Goal: Task Accomplishment & Management: Use online tool/utility

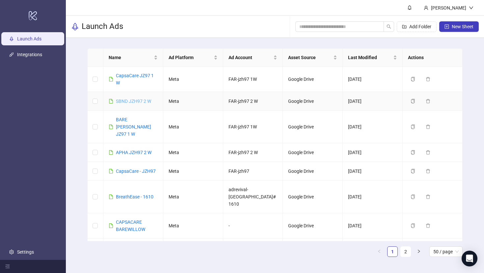
click at [141, 99] on link "SBND JZH97 2 W" at bounding box center [133, 101] width 35 height 5
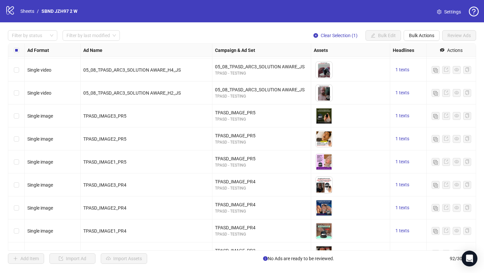
scroll to position [155, 0]
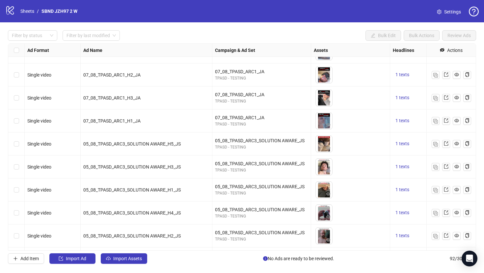
click at [19, 144] on div "Select row 11" at bounding box center [16, 144] width 16 height 23
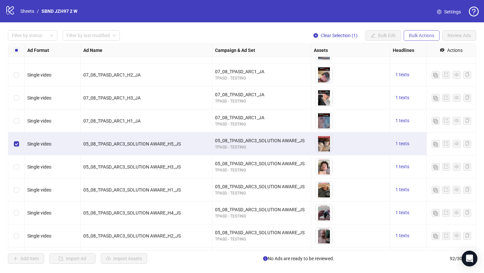
click at [423, 35] on span "Bulk Actions" at bounding box center [421, 35] width 25 height 5
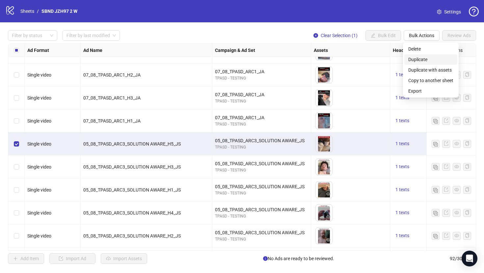
click at [419, 61] on span "Duplicate" at bounding box center [430, 59] width 45 height 7
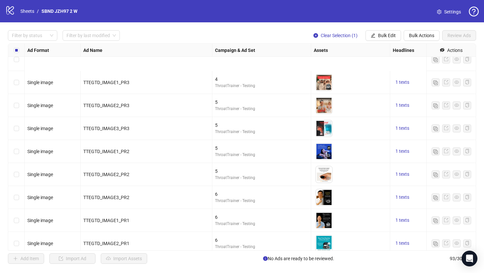
scroll to position [1948, 0]
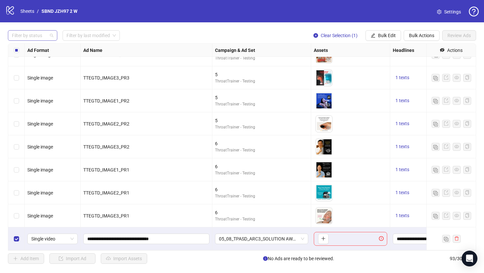
click at [22, 39] on div at bounding box center [29, 35] width 40 height 9
click at [34, 52] on div "Draft" at bounding box center [32, 48] width 39 height 7
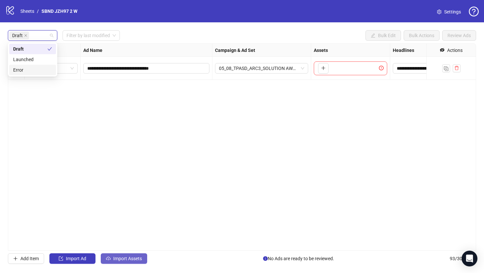
click at [117, 254] on button "Import Assets" at bounding box center [124, 259] width 46 height 11
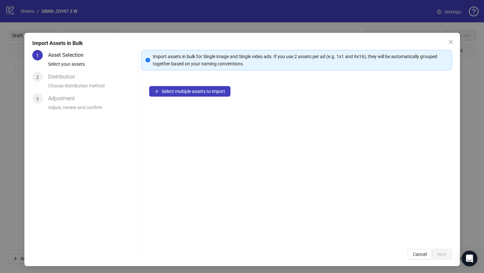
click at [178, 101] on div "Select multiple assets to import" at bounding box center [296, 159] width 311 height 163
click at [176, 93] on span "Select multiple assets to import" at bounding box center [193, 91] width 63 height 5
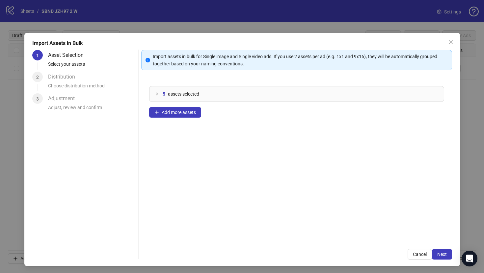
click at [191, 119] on div "5 assets selected Add more assets" at bounding box center [296, 159] width 311 height 163
click at [190, 112] on span "Add more assets" at bounding box center [179, 112] width 34 height 5
click at [187, 112] on span "Add more assets" at bounding box center [179, 112] width 34 height 5
click at [446, 258] on button "Next" at bounding box center [442, 254] width 20 height 11
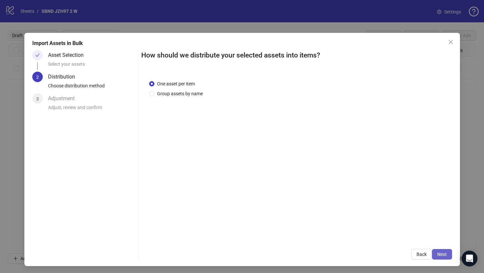
click at [445, 256] on span "Next" at bounding box center [442, 254] width 10 height 5
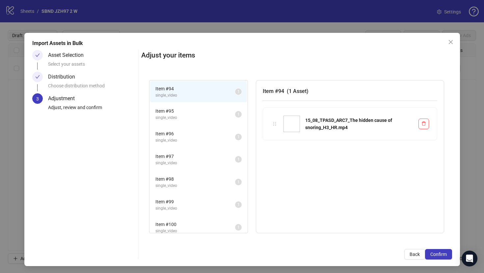
click at [445, 256] on span "Confirm" at bounding box center [438, 254] width 16 height 5
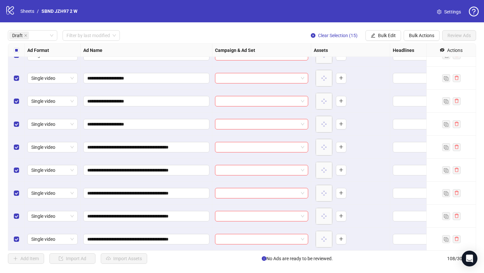
scroll to position [175, 0]
click at [43, 34] on div "Draft" at bounding box center [29, 35] width 40 height 9
click at [195, 30] on div "Draft Filter by last modified Clear Selection (15) Bulk Edit Bulk Actions Revie…" at bounding box center [242, 35] width 468 height 11
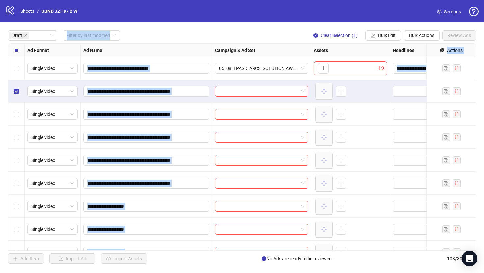
click at [19, 184] on div "Select row 6" at bounding box center [16, 183] width 16 height 23
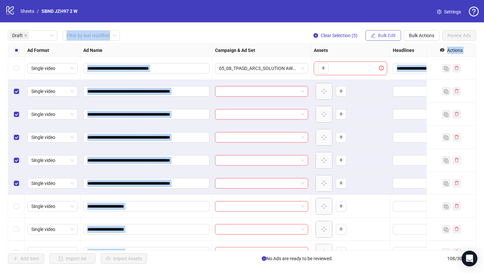
click at [386, 35] on span "Bulk Edit" at bounding box center [387, 35] width 18 height 5
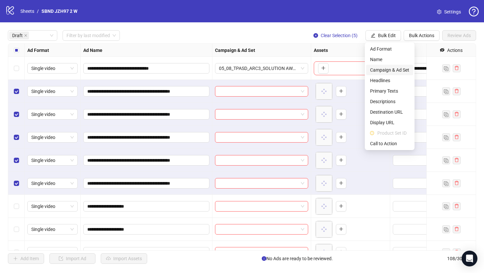
click at [383, 70] on span "Campaign & Ad Set" at bounding box center [389, 69] width 39 height 7
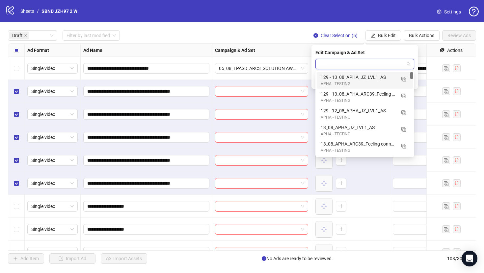
click at [382, 64] on input "search" at bounding box center [361, 64] width 85 height 10
paste input "**********"
type input "**********"
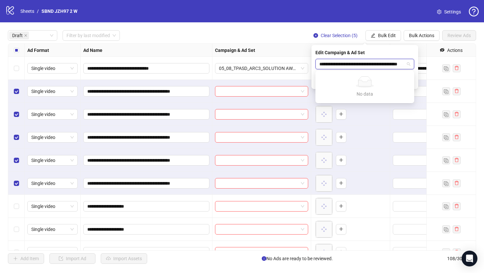
scroll to position [0, 25]
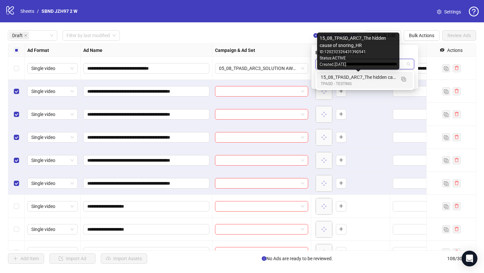
click at [371, 76] on div "15_08_TPASD_ARC7_The hidden cause of snoring_HR" at bounding box center [357, 77] width 75 height 7
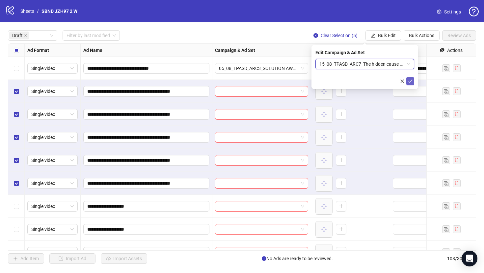
click at [408, 80] on icon "check" at bounding box center [410, 81] width 5 height 5
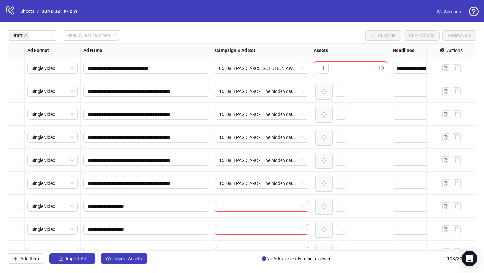
click at [17, 202] on div "Select row 7" at bounding box center [16, 206] width 16 height 23
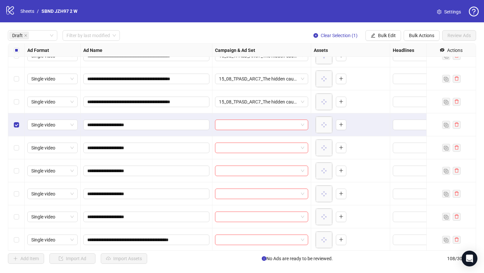
scroll to position [83, 0]
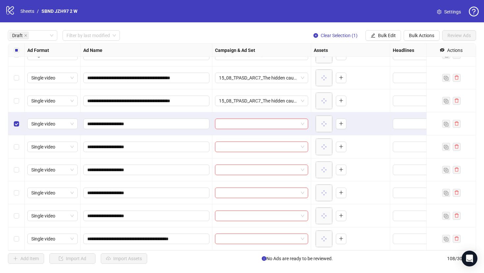
click at [20, 213] on div "Select row 11" at bounding box center [16, 216] width 16 height 23
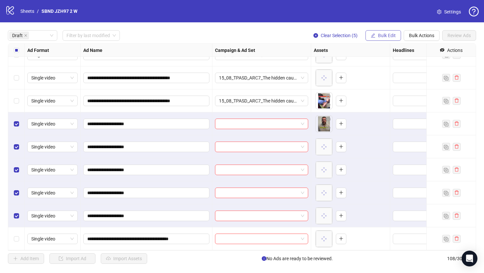
click at [373, 36] on icon "edit" at bounding box center [372, 35] width 5 height 5
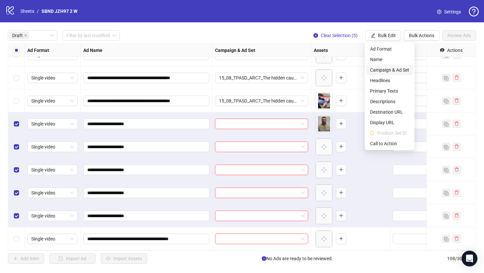
click at [384, 70] on span "Campaign & Ad Set" at bounding box center [389, 69] width 39 height 7
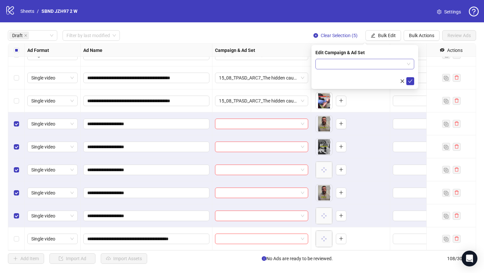
click at [372, 67] on input "search" at bounding box center [361, 64] width 85 height 10
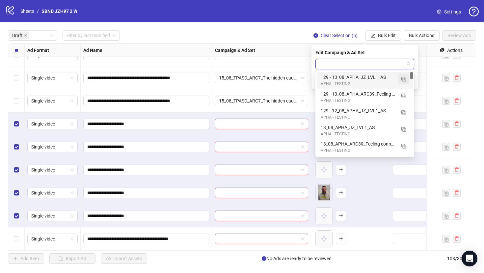
click at [402, 79] on img "button" at bounding box center [403, 79] width 5 height 5
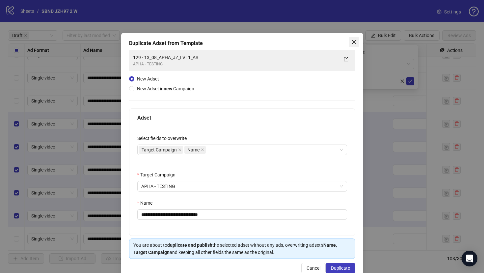
click at [356, 40] on icon "close" at bounding box center [353, 41] width 5 height 5
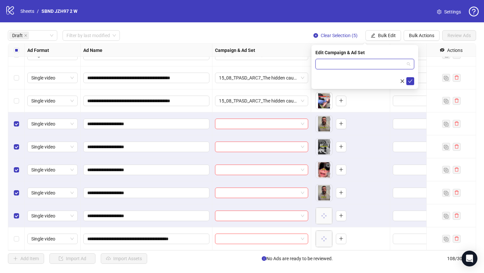
click at [371, 65] on input "search" at bounding box center [361, 64] width 85 height 10
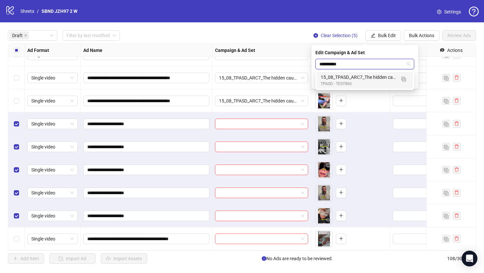
scroll to position [0, 0]
click at [403, 80] on img "button" at bounding box center [403, 79] width 5 height 5
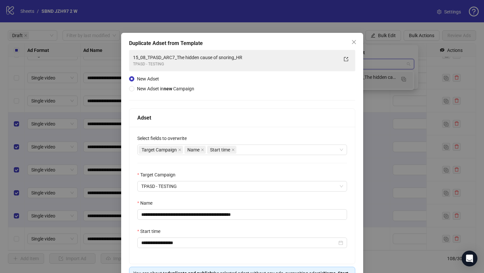
type input "**********"
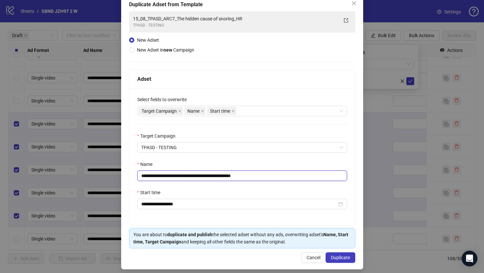
click at [274, 176] on input "**********" at bounding box center [242, 176] width 210 height 11
paste input "text"
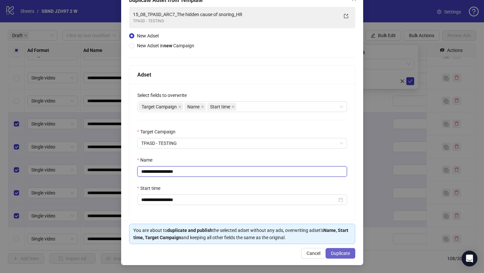
type input "**********"
click at [338, 250] on button "Duplicate" at bounding box center [340, 253] width 30 height 11
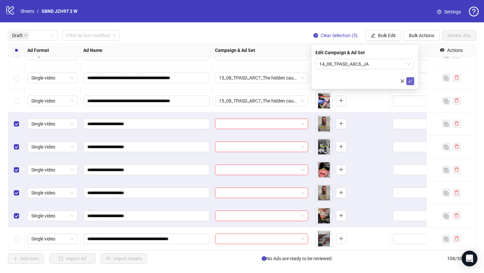
click at [408, 80] on icon "check" at bounding box center [410, 81] width 5 height 5
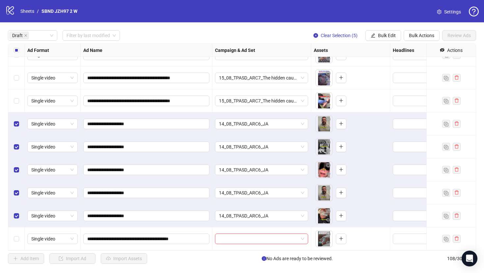
scroll to position [175, 0]
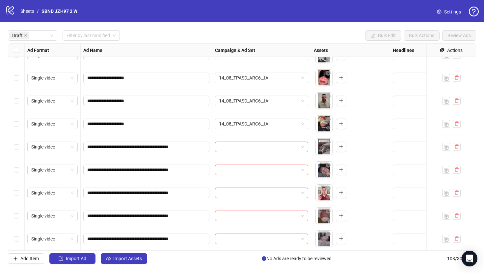
click at [18, 141] on div "Select row 12" at bounding box center [16, 147] width 16 height 23
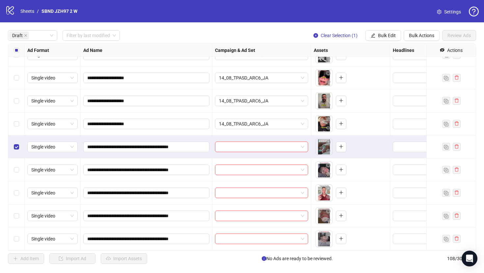
click at [18, 243] on div "Select row 16" at bounding box center [16, 239] width 16 height 23
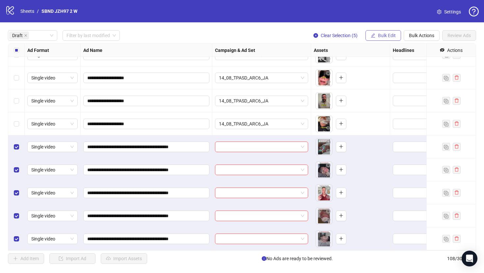
click at [378, 34] on span "Bulk Edit" at bounding box center [387, 35] width 18 height 5
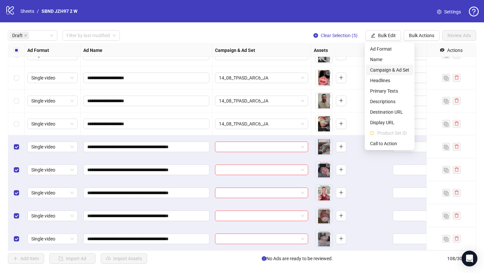
click at [392, 68] on span "Campaign & Ad Set" at bounding box center [389, 69] width 39 height 7
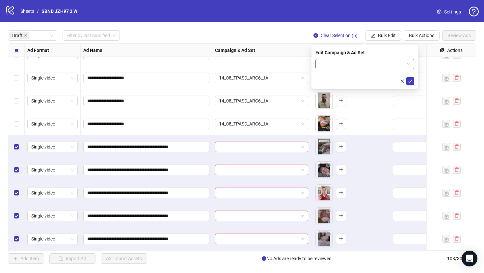
click at [385, 69] on input "search" at bounding box center [361, 64] width 85 height 10
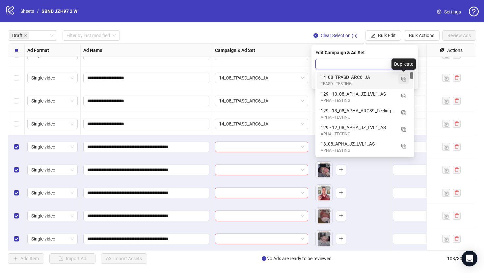
click at [401, 83] on button "button" at bounding box center [403, 79] width 11 height 11
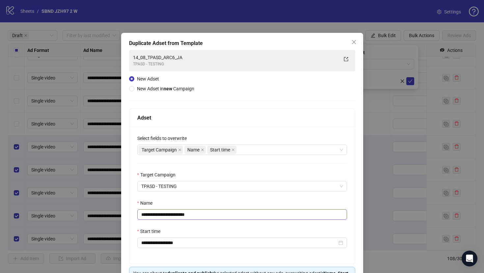
scroll to position [24, 0]
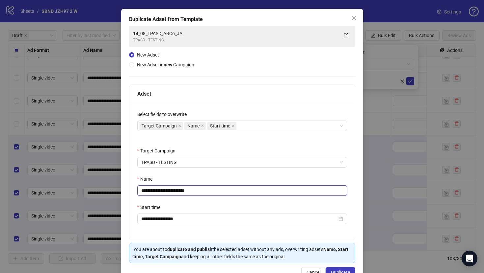
click at [262, 190] on input "**********" at bounding box center [242, 191] width 210 height 11
paste input "**********"
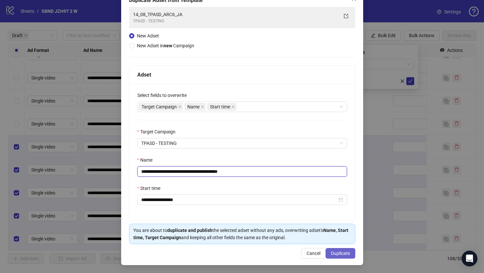
type input "**********"
click at [335, 253] on span "Duplicate" at bounding box center [340, 253] width 19 height 5
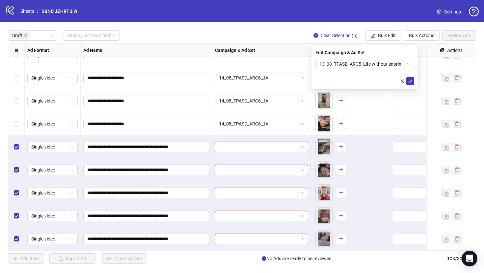
click at [414, 81] on div "Edit Campaign & Ad Set 13_08_TPASD_ARC5_Life without snoring Angle_JS" at bounding box center [364, 67] width 107 height 44
click at [413, 81] on button "submit" at bounding box center [410, 81] width 8 height 8
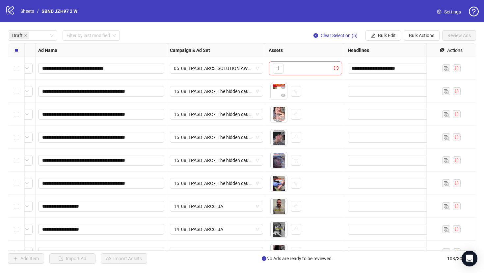
scroll to position [0, 119]
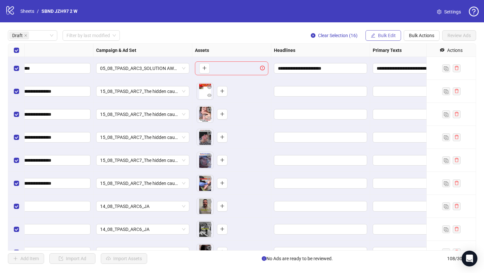
click at [378, 35] on span "Bulk Edit" at bounding box center [387, 35] width 18 height 5
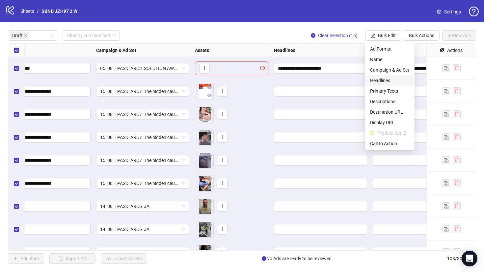
click at [384, 83] on span "Headlines" at bounding box center [389, 80] width 39 height 7
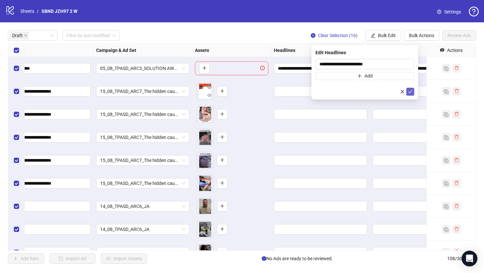
click at [412, 90] on button "submit" at bounding box center [410, 92] width 8 height 8
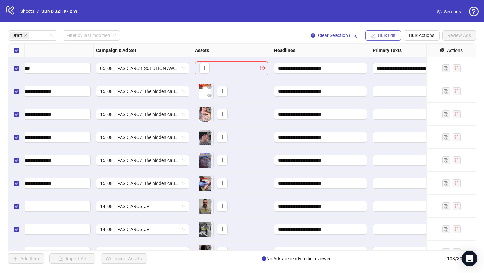
click at [387, 36] on span "Bulk Edit" at bounding box center [387, 35] width 18 height 5
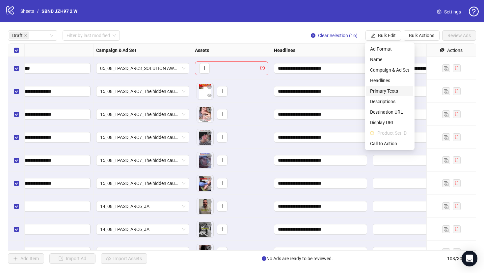
click at [388, 87] on span "Primary Texts" at bounding box center [389, 90] width 39 height 7
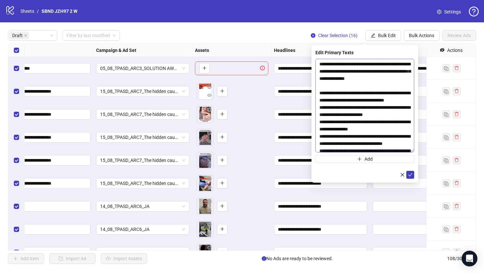
drag, startPoint x: 410, startPoint y: 75, endPoint x: 388, endPoint y: 151, distance: 79.3
click at [388, 151] on textarea "**********" at bounding box center [364, 106] width 99 height 94
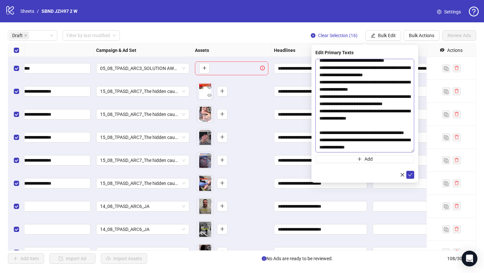
scroll to position [0, 0]
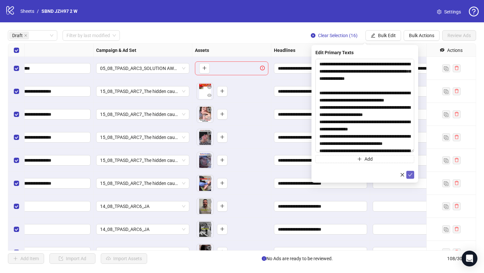
click at [410, 173] on icon "check" at bounding box center [410, 175] width 5 height 5
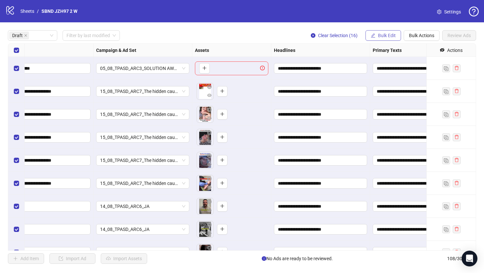
click at [393, 35] on span "Bulk Edit" at bounding box center [387, 35] width 18 height 5
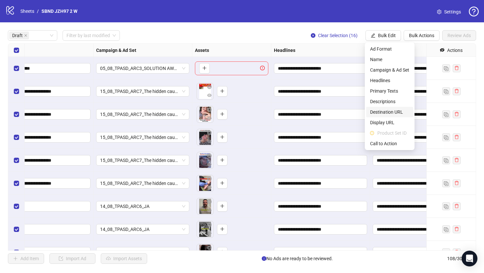
click at [390, 115] on span "Destination URL" at bounding box center [389, 112] width 39 height 7
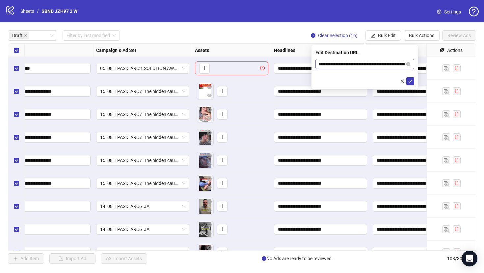
scroll to position [0, 34]
click at [370, 66] on input "**********" at bounding box center [362, 64] width 86 height 7
click at [410, 77] on form "**********" at bounding box center [364, 72] width 99 height 26
click at [411, 78] on button "submit" at bounding box center [410, 81] width 8 height 8
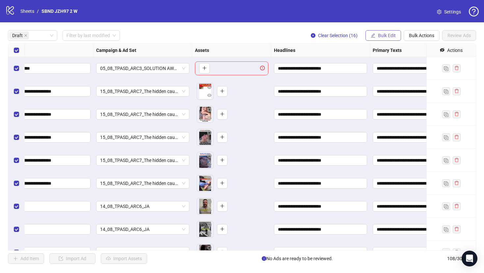
click at [391, 38] on span "Bulk Edit" at bounding box center [387, 35] width 18 height 5
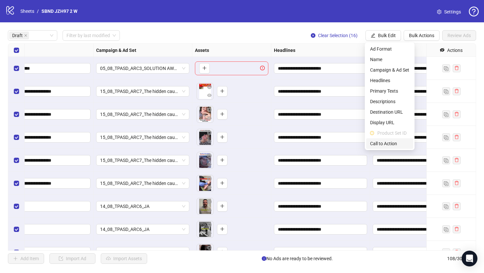
click at [387, 142] on span "Call to Action" at bounding box center [389, 143] width 39 height 7
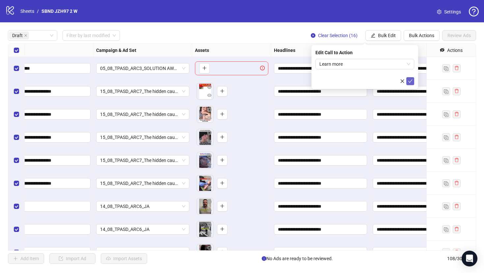
click at [410, 84] on button "submit" at bounding box center [410, 81] width 8 height 8
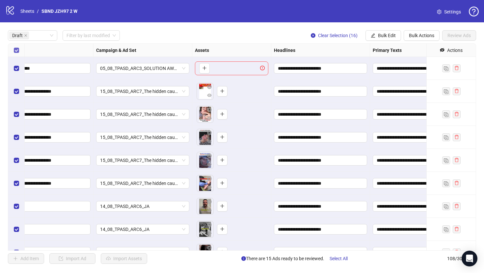
click at [15, 53] on label "Select all rows" at bounding box center [16, 50] width 5 height 7
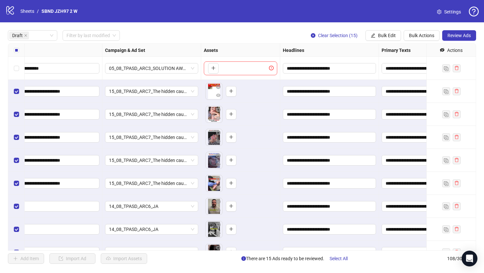
scroll to position [0, 43]
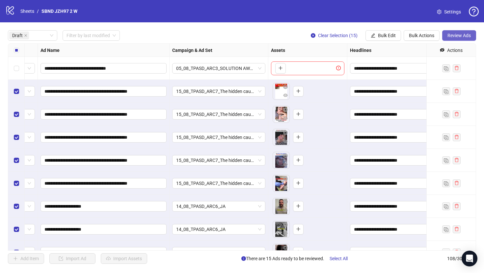
click at [453, 34] on span "Review Ads" at bounding box center [458, 35] width 23 height 5
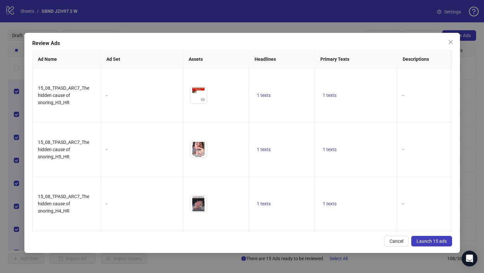
click at [424, 234] on div "Review Ads Ad Name Ad Set Assets Headlines Primary Texts Descriptions Destinati…" at bounding box center [241, 143] width 435 height 220
click at [424, 237] on button "Launch 15 ads" at bounding box center [431, 241] width 41 height 11
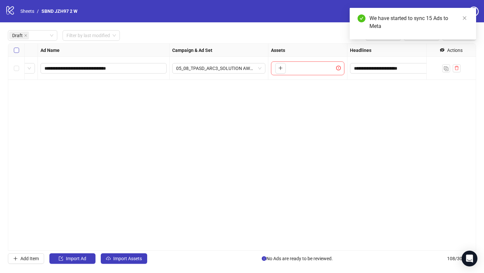
click at [14, 54] on label "Select all rows" at bounding box center [16, 50] width 5 height 7
click at [453, 65] on button "button" at bounding box center [456, 68] width 8 height 8
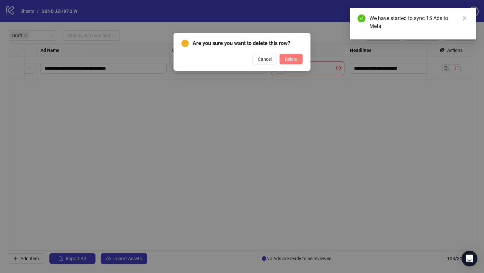
click at [292, 63] on button "Delete" at bounding box center [290, 59] width 23 height 11
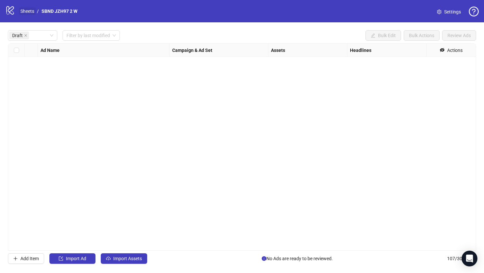
click at [28, 10] on link "Sheets" at bounding box center [27, 11] width 16 height 7
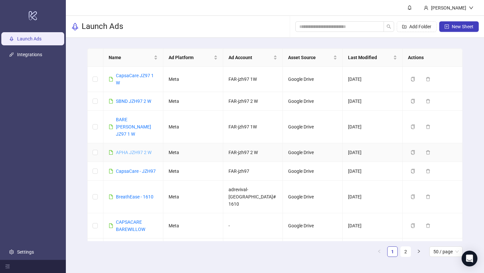
click at [140, 150] on link "APHA JZH97 2 W" at bounding box center [134, 152] width 36 height 5
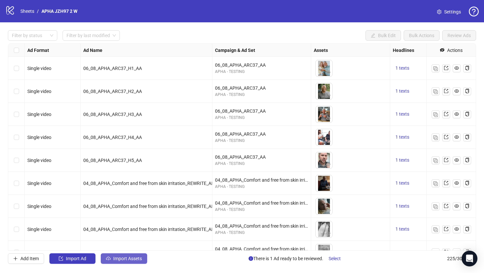
click at [126, 261] on button "Import Assets" at bounding box center [124, 259] width 46 height 11
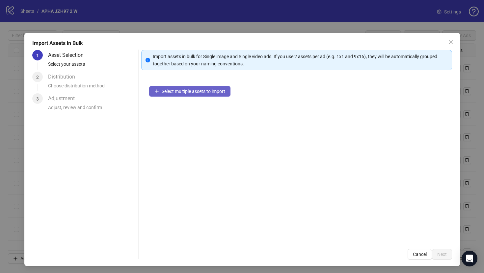
click at [174, 93] on span "Select multiple assets to import" at bounding box center [193, 91] width 63 height 5
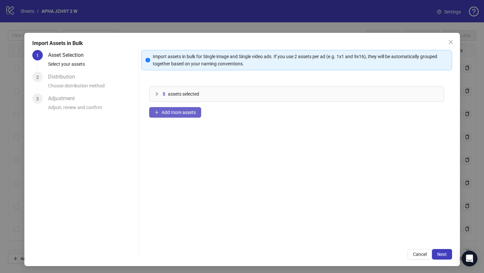
click at [171, 111] on span "Add more assets" at bounding box center [179, 112] width 34 height 5
click at [188, 108] on button "Add more assets" at bounding box center [175, 112] width 52 height 11
click at [192, 111] on span "Add more assets" at bounding box center [179, 112] width 34 height 5
click at [194, 105] on div "20 assets selected Add more assets" at bounding box center [296, 159] width 311 height 163
click at [195, 116] on button "Add more assets" at bounding box center [175, 112] width 52 height 11
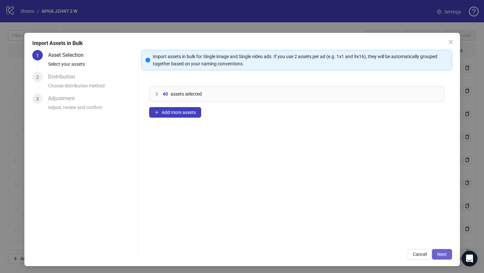
click at [437, 250] on button "Next" at bounding box center [442, 254] width 20 height 11
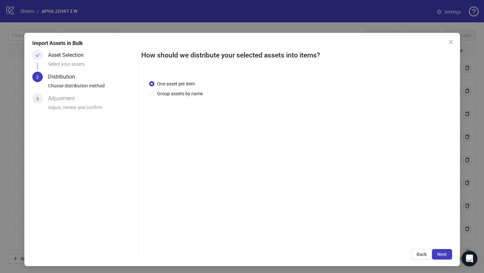
click at [437, 250] on button "Next" at bounding box center [442, 254] width 20 height 11
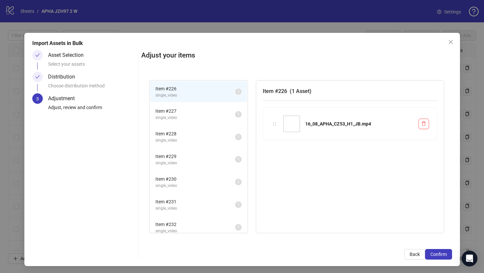
click at [440, 246] on div "Adjust your items Item # 226 single_video 1 Item # 227 single_video 1 Item # 22…" at bounding box center [296, 155] width 311 height 210
click at [440, 253] on span "Confirm" at bounding box center [438, 254] width 16 height 5
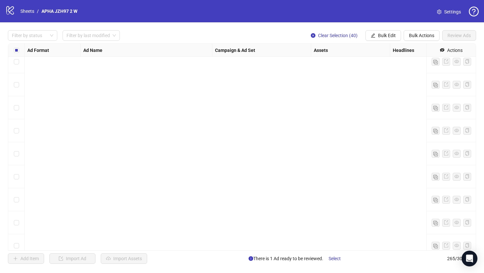
scroll to position [5908, 0]
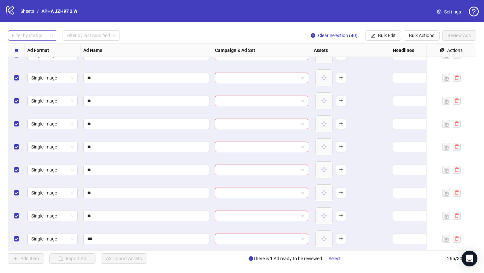
click at [40, 34] on div at bounding box center [29, 35] width 40 height 9
click at [37, 49] on div "Draft" at bounding box center [32, 48] width 39 height 7
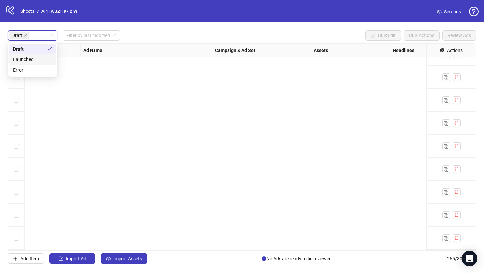
scroll to position [0, 0]
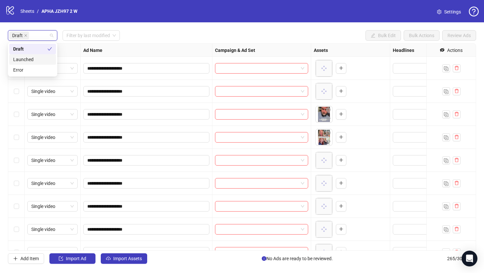
click at [155, 23] on div "**********" at bounding box center [242, 147] width 484 height 250
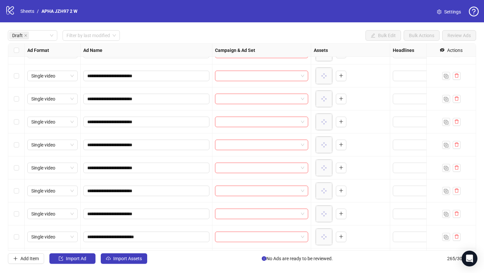
scroll to position [727, 0]
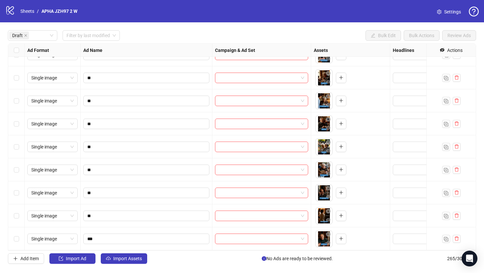
click at [16, 235] on div "Select row 40" at bounding box center [16, 239] width 16 height 23
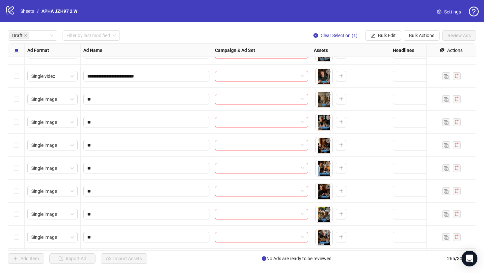
scroll to position [656, 0]
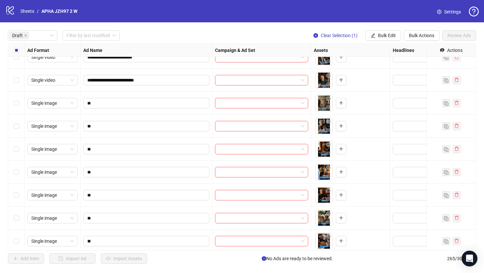
click at [18, 108] on div "Select row 31" at bounding box center [16, 103] width 16 height 23
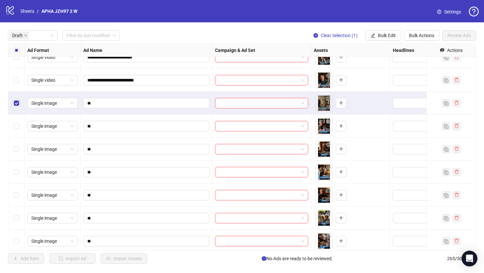
scroll to position [727, 0]
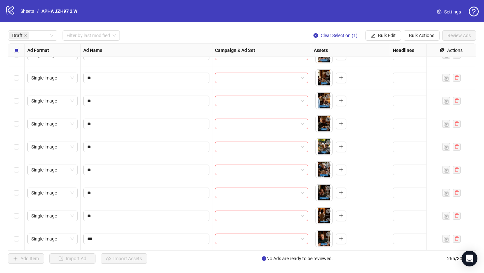
click at [18, 232] on div "Select row 40" at bounding box center [16, 239] width 16 height 23
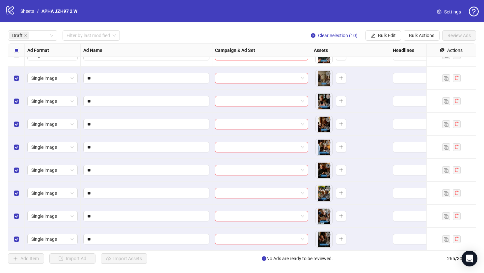
scroll to position [671, 0]
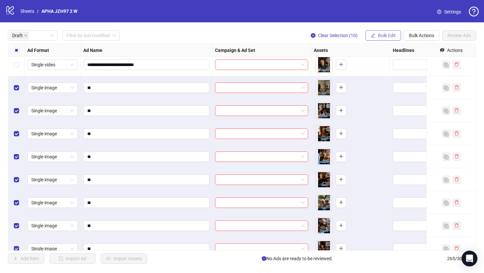
click at [391, 36] on span "Bulk Edit" at bounding box center [387, 35] width 18 height 5
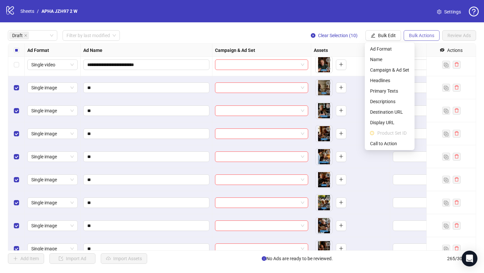
click at [414, 38] on span "Bulk Actions" at bounding box center [421, 35] width 25 height 5
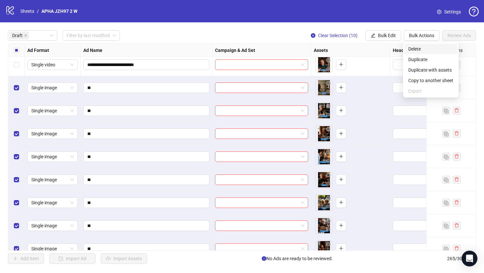
click at [422, 52] on span "Delete" at bounding box center [430, 48] width 45 height 7
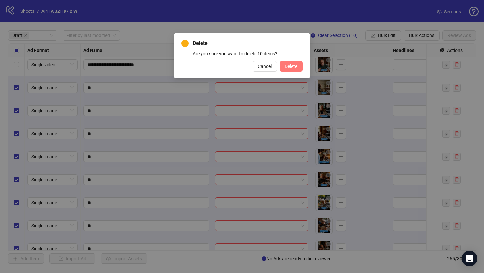
click at [295, 66] on span "Delete" at bounding box center [291, 66] width 12 height 5
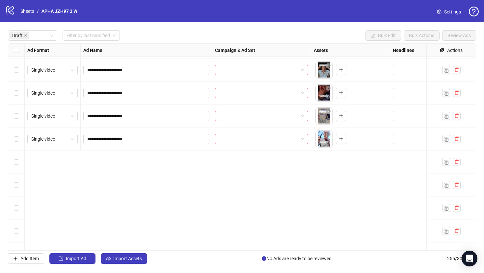
scroll to position [0, 0]
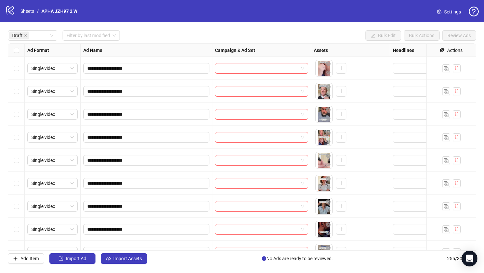
click at [16, 56] on div "Select all rows" at bounding box center [16, 50] width 16 height 13
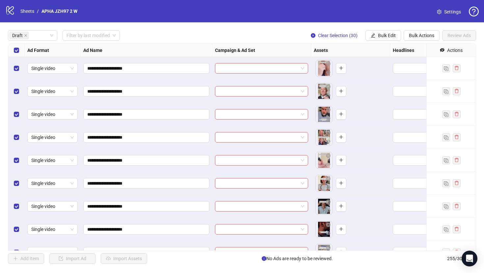
click at [16, 56] on div "Select all rows" at bounding box center [16, 50] width 16 height 13
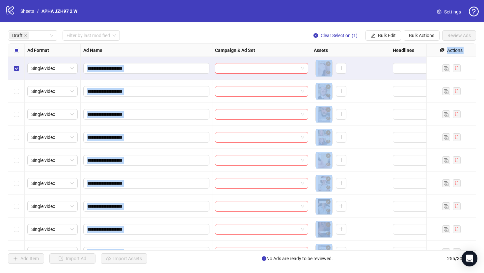
click at [20, 159] on div "Select row 5" at bounding box center [16, 160] width 16 height 23
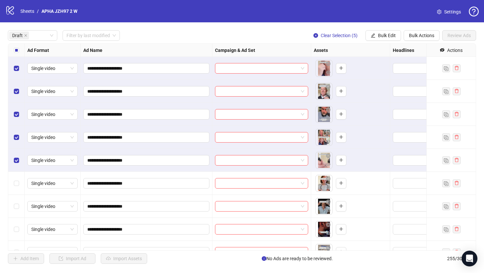
click at [383, 30] on div "**********" at bounding box center [242, 147] width 484 height 250
click at [383, 37] on span "Bulk Edit" at bounding box center [387, 35] width 18 height 5
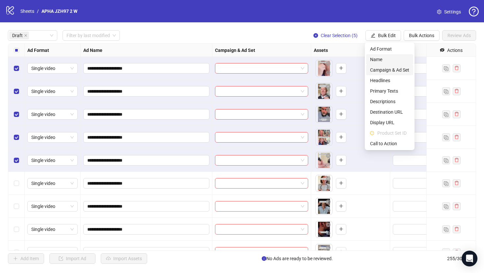
click at [386, 69] on span "Campaign & Ad Set" at bounding box center [389, 69] width 39 height 7
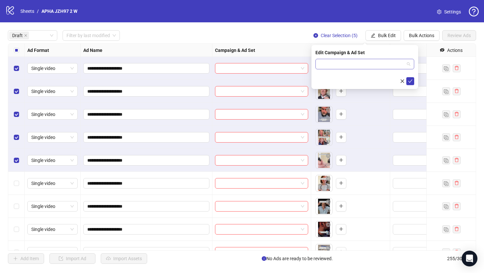
click at [353, 61] on input "search" at bounding box center [361, 64] width 85 height 10
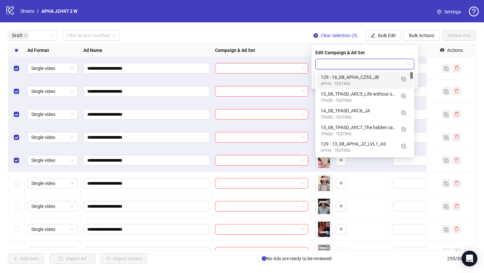
paste input "**********"
type input "**********"
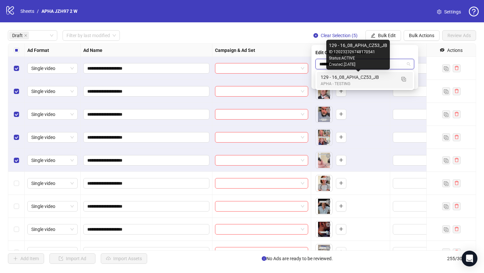
click at [381, 78] on div "129 - 16_08_APHA_CZ53_JB" at bounding box center [357, 77] width 75 height 7
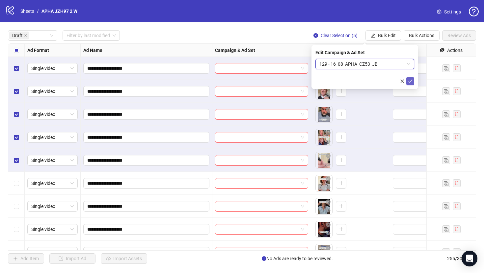
drag, startPoint x: 410, startPoint y: 80, endPoint x: 336, endPoint y: 80, distance: 74.0
click at [410, 80] on icon "check" at bounding box center [410, 81] width 5 height 5
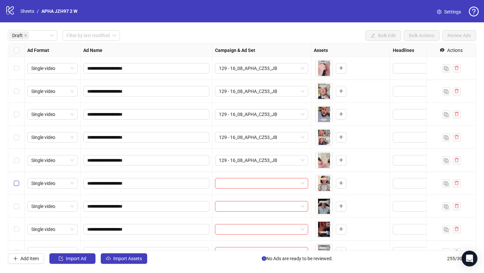
click at [15, 181] on label "Select row 6" at bounding box center [16, 183] width 5 height 7
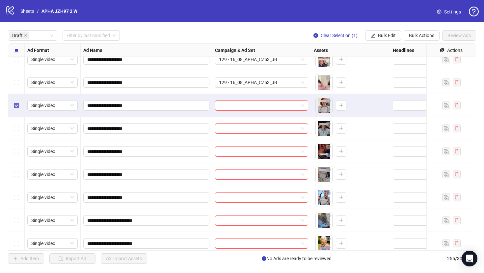
scroll to position [79, 0]
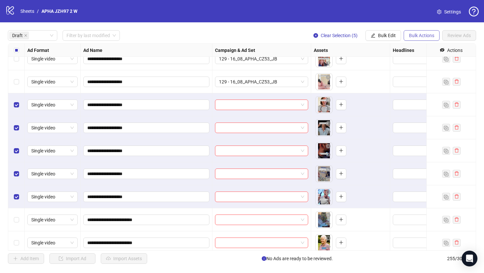
click at [426, 37] on span "Bulk Actions" at bounding box center [421, 35] width 25 height 5
click at [393, 34] on span "Bulk Edit" at bounding box center [387, 35] width 18 height 5
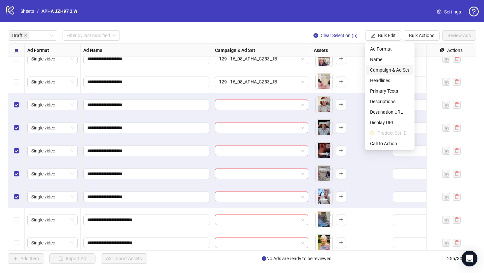
click at [394, 70] on span "Campaign & Ad Set" at bounding box center [389, 69] width 39 height 7
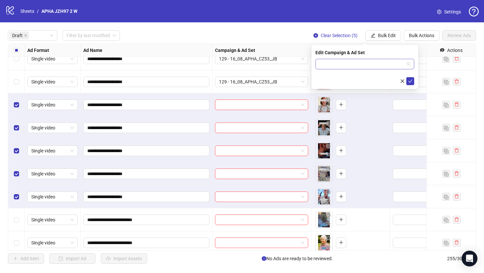
click at [380, 65] on input "search" at bounding box center [361, 64] width 85 height 10
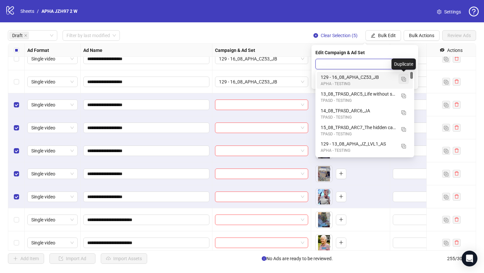
click at [400, 80] on button "button" at bounding box center [403, 79] width 11 height 11
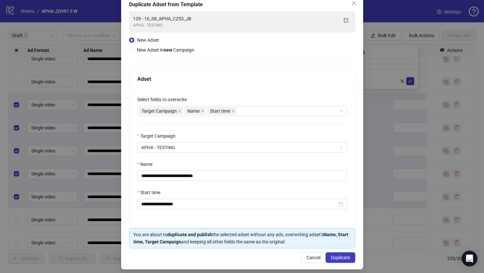
scroll to position [43, 0]
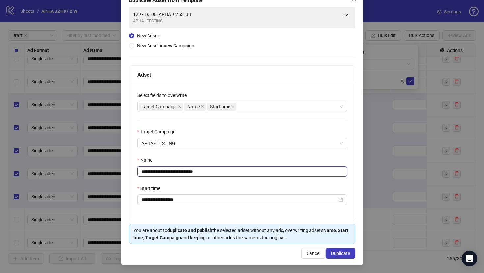
click at [294, 172] on input "**********" at bounding box center [242, 171] width 210 height 11
paste input "text"
type input "**********"
click at [336, 253] on span "Duplicate" at bounding box center [340, 253] width 19 height 5
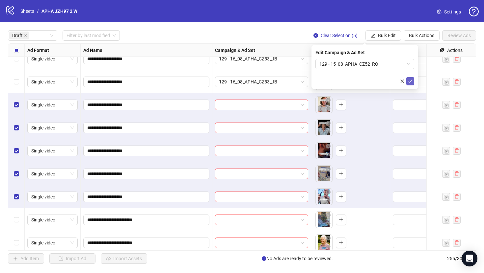
click at [413, 79] on button "submit" at bounding box center [410, 81] width 8 height 8
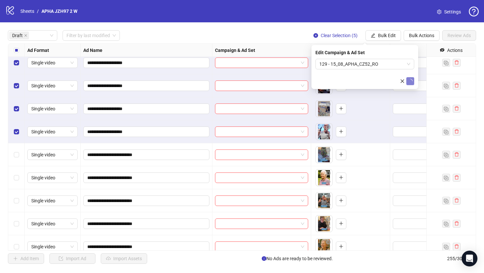
scroll to position [168, 0]
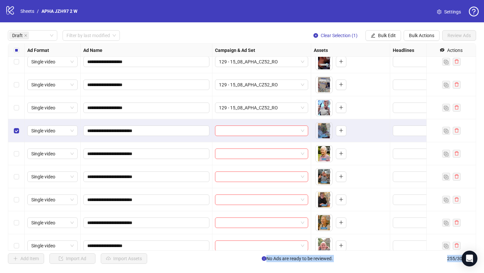
click at [19, 220] on div "Select row 15" at bounding box center [16, 222] width 16 height 23
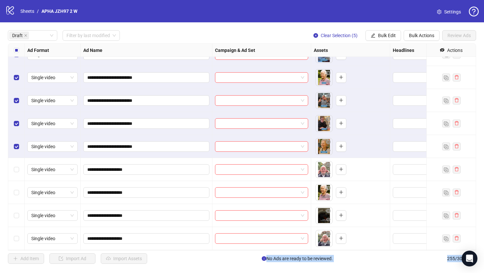
scroll to position [250, 0]
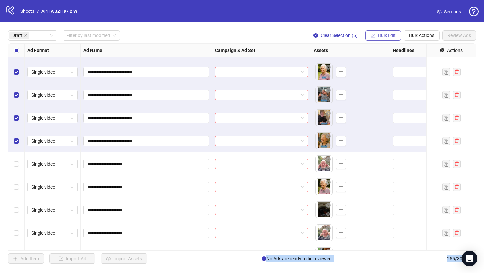
click at [387, 37] on span "Bulk Edit" at bounding box center [387, 35] width 18 height 5
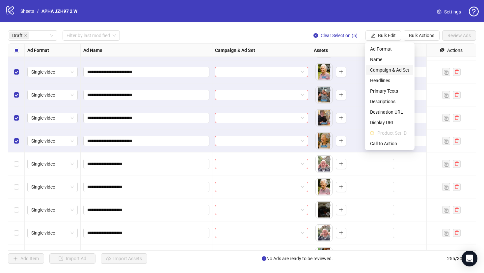
click at [389, 70] on span "Campaign & Ad Set" at bounding box center [389, 69] width 39 height 7
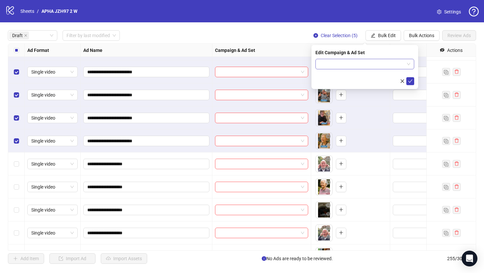
click at [366, 64] on input "search" at bounding box center [361, 64] width 85 height 10
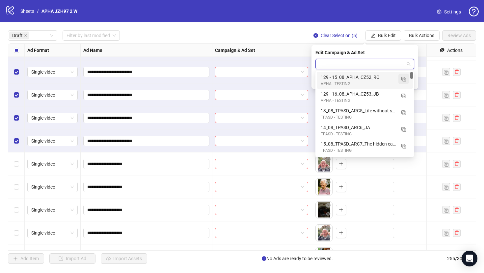
click at [401, 80] on button "button" at bounding box center [403, 79] width 11 height 11
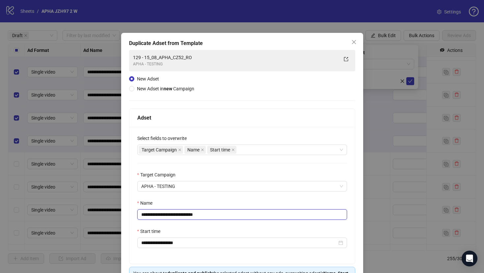
click at [267, 217] on input "**********" at bounding box center [242, 215] width 210 height 11
paste input "text"
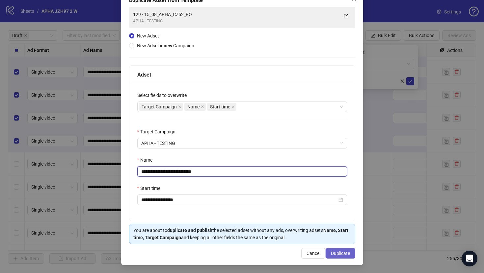
type input "**********"
click at [354, 254] on button "Duplicate" at bounding box center [340, 253] width 30 height 11
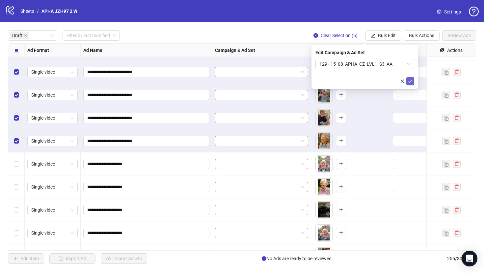
click at [410, 78] on button "submit" at bounding box center [410, 81] width 8 height 8
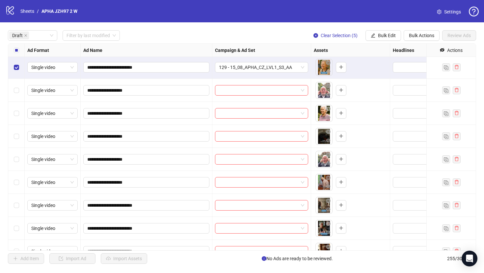
scroll to position [320, 0]
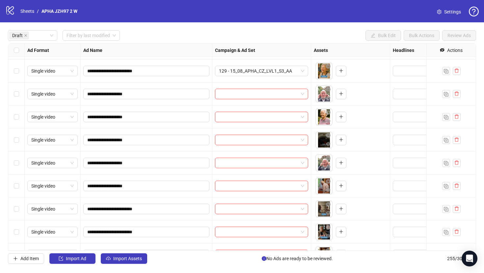
click at [20, 93] on div "Select row 16" at bounding box center [16, 94] width 16 height 23
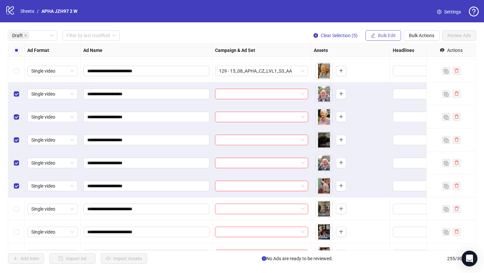
click at [374, 35] on button "Bulk Edit" at bounding box center [383, 35] width 36 height 11
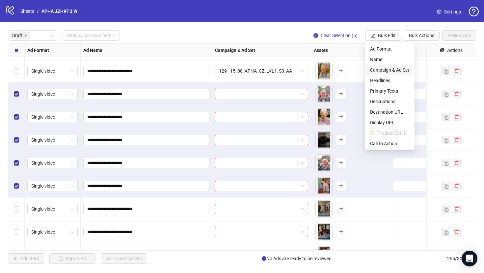
click at [407, 71] on span "Campaign & Ad Set" at bounding box center [389, 69] width 39 height 7
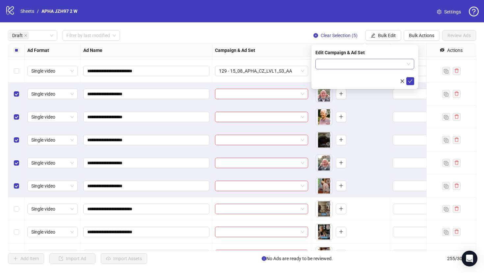
click at [401, 67] on input "search" at bounding box center [361, 64] width 85 height 10
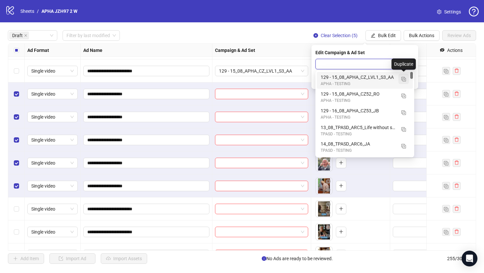
click at [403, 77] on img "button" at bounding box center [403, 79] width 5 height 5
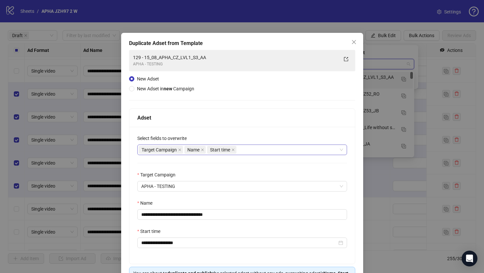
scroll to position [43, 0]
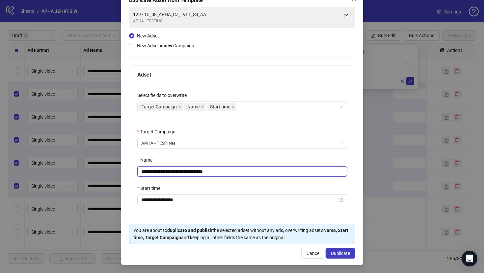
click at [281, 171] on input "**********" at bounding box center [242, 171] width 210 height 11
paste input "text"
type input "**********"
click at [341, 253] on span "Duplicate" at bounding box center [340, 253] width 19 height 5
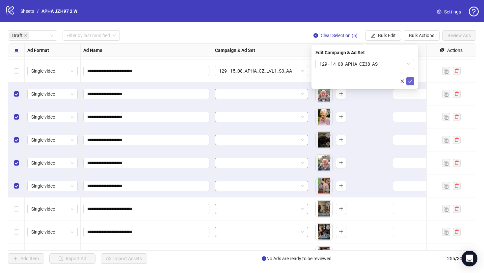
click at [409, 81] on icon "check" at bounding box center [410, 81] width 5 height 5
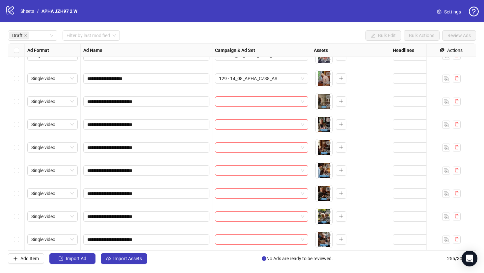
click at [19, 100] on div "Select row 21" at bounding box center [16, 101] width 16 height 23
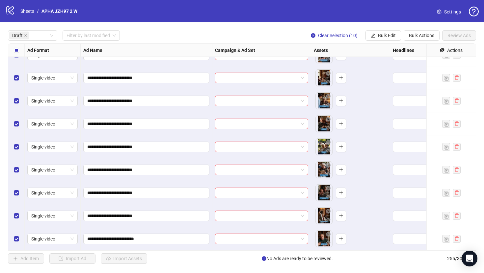
scroll to position [434, 0]
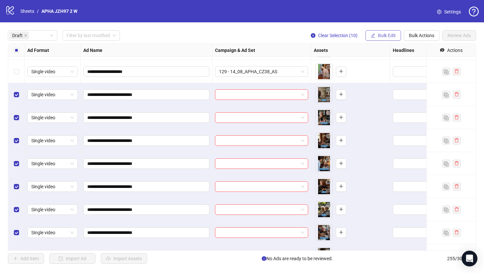
click at [382, 33] on span "Bulk Edit" at bounding box center [387, 35] width 18 height 5
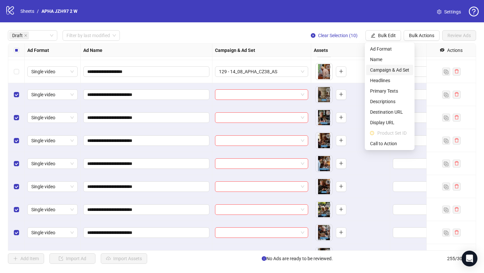
click at [392, 68] on span "Campaign & Ad Set" at bounding box center [389, 69] width 39 height 7
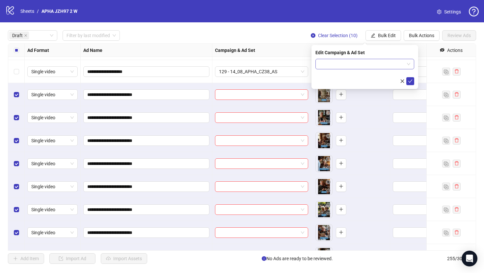
drag, startPoint x: 389, startPoint y: 60, endPoint x: 397, endPoint y: 67, distance: 10.9
click at [389, 60] on input "search" at bounding box center [361, 64] width 85 height 10
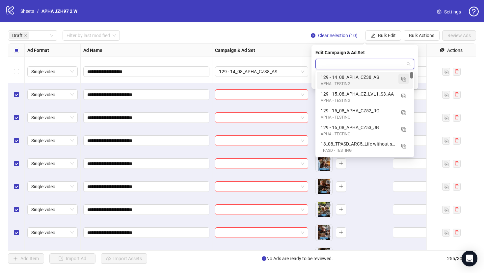
click at [405, 80] on img "button" at bounding box center [403, 79] width 5 height 5
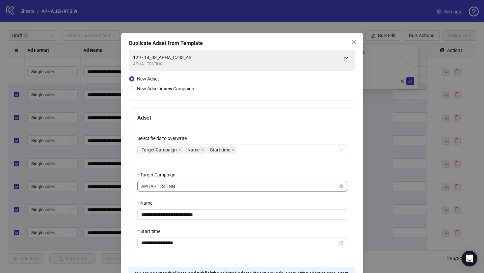
scroll to position [22, 0]
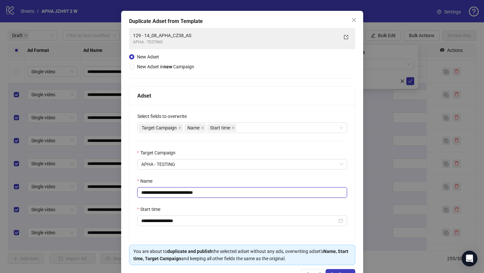
click at [299, 194] on input "**********" at bounding box center [242, 192] width 210 height 11
paste input "text"
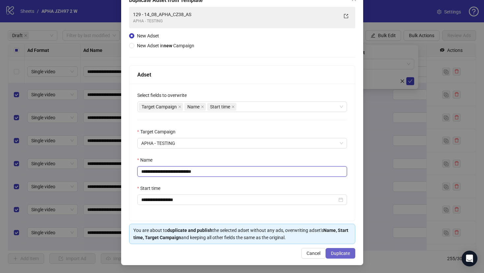
type input "**********"
click at [348, 250] on button "Duplicate" at bounding box center [340, 253] width 30 height 11
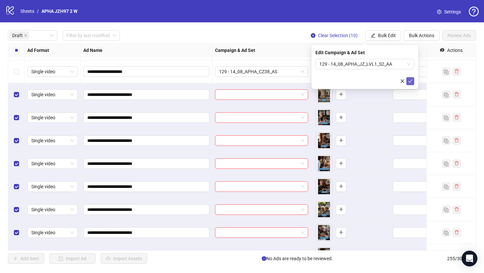
click at [408, 82] on icon "check" at bounding box center [410, 81] width 5 height 5
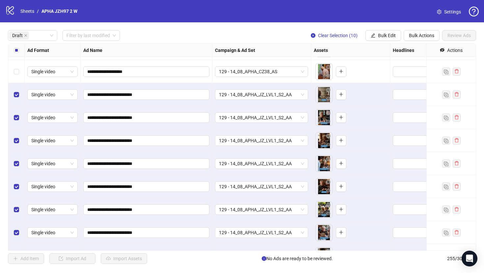
click at [19, 52] on div "Select all rows" at bounding box center [16, 50] width 16 height 13
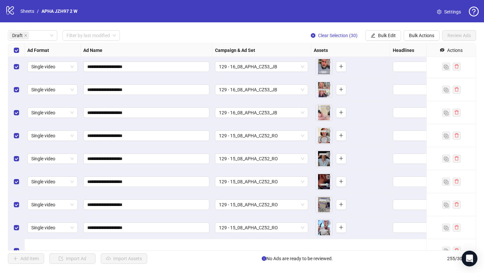
scroll to position [0, 0]
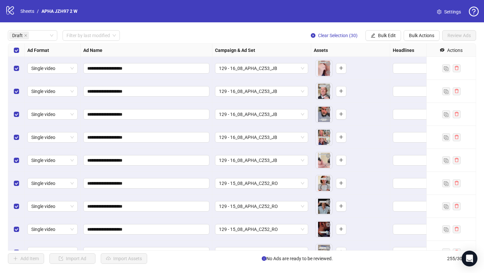
click at [369, 42] on div "**********" at bounding box center [242, 147] width 484 height 250
click at [370, 40] on button "Bulk Edit" at bounding box center [383, 35] width 36 height 11
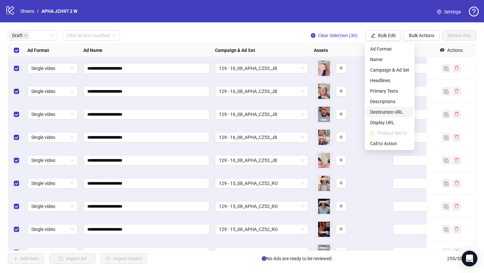
click at [386, 110] on span "Destination URL" at bounding box center [389, 112] width 39 height 7
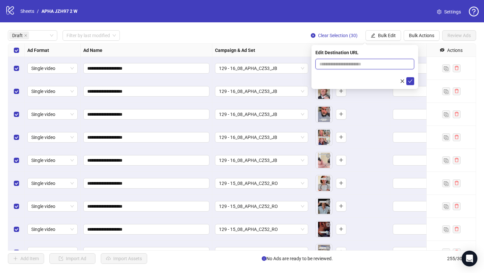
click at [362, 64] on input "text" at bounding box center [362, 64] width 86 height 7
paste input "**********"
type input "**********"
click at [410, 79] on icon "check" at bounding box center [410, 81] width 5 height 5
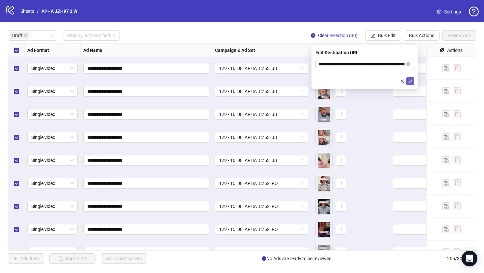
scroll to position [0, 0]
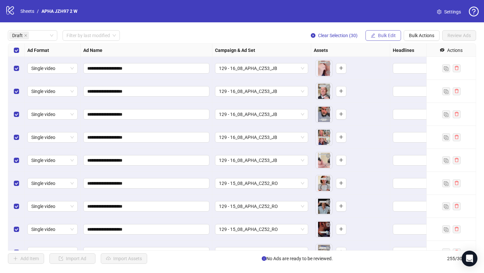
click at [390, 35] on span "Bulk Edit" at bounding box center [387, 35] width 18 height 5
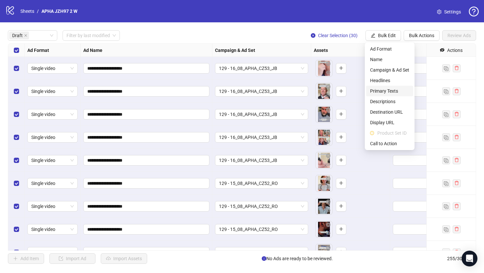
click at [393, 89] on span "Primary Texts" at bounding box center [389, 90] width 39 height 7
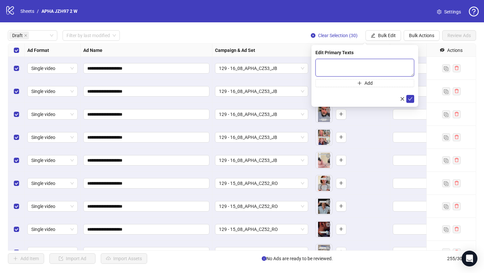
click at [376, 68] on textarea at bounding box center [364, 68] width 99 height 18
paste textarea "**********"
type textarea "**********"
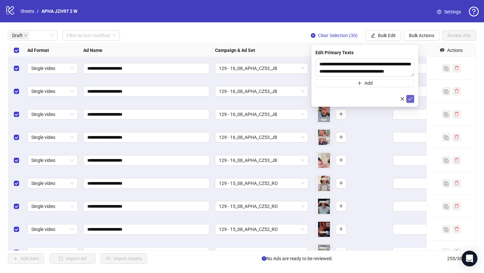
click at [411, 98] on icon "check" at bounding box center [410, 99] width 5 height 5
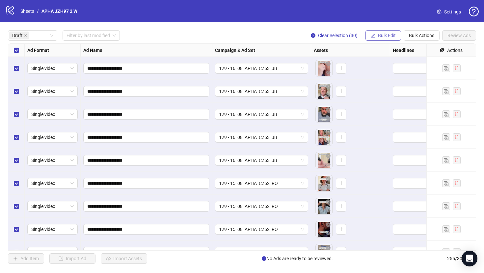
click at [392, 39] on button "Bulk Edit" at bounding box center [383, 35] width 36 height 11
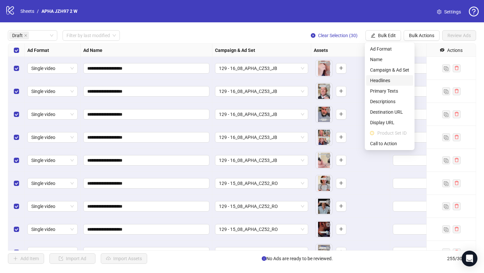
click at [380, 83] on span "Headlines" at bounding box center [389, 80] width 39 height 7
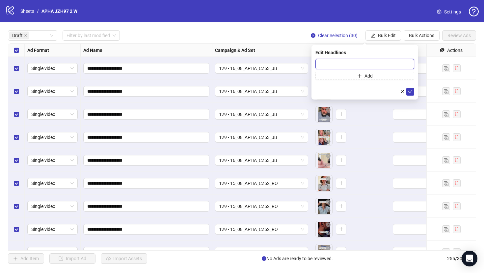
click at [344, 66] on input "text" at bounding box center [364, 64] width 99 height 11
paste input "**********"
type input "**********"
click at [406, 93] on button "submit" at bounding box center [410, 92] width 8 height 8
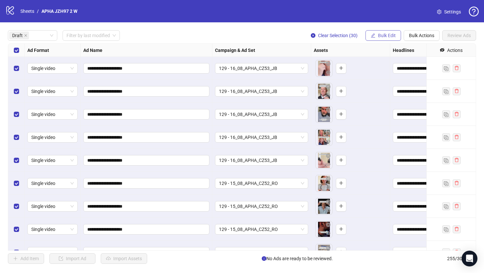
click at [388, 35] on span "Bulk Edit" at bounding box center [387, 35] width 18 height 5
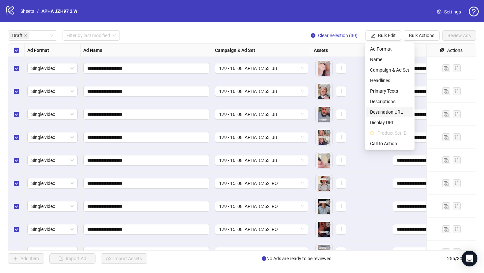
click at [377, 114] on span "Destination URL" at bounding box center [389, 112] width 39 height 7
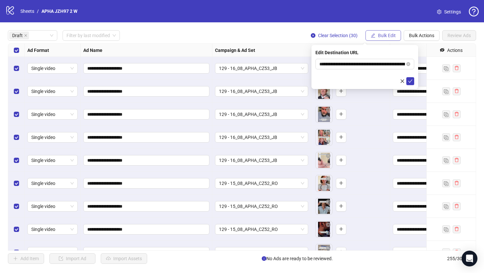
click at [374, 37] on icon "edit" at bounding box center [372, 35] width 5 height 5
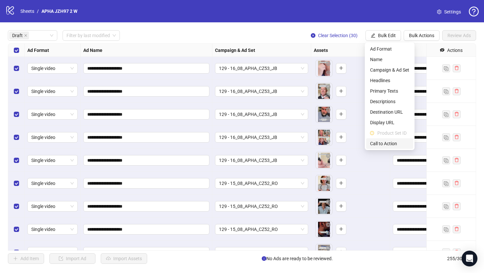
click at [381, 143] on span "Call to Action" at bounding box center [389, 143] width 39 height 7
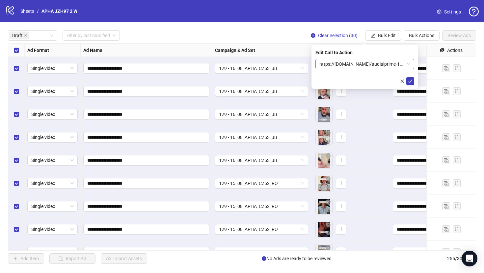
click at [377, 64] on span "https://[DOMAIN_NAME]/audialprime-129-lp1?utm_source=Facebook&utm_medium={{[DOM…" at bounding box center [364, 64] width 91 height 10
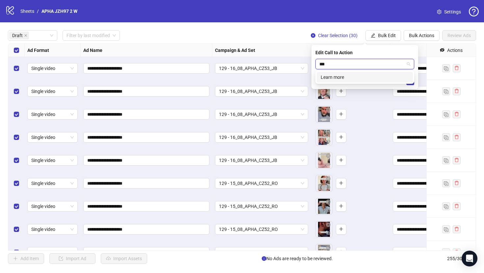
type input "****"
click at [377, 73] on div "Learn more" at bounding box center [364, 77] width 96 height 11
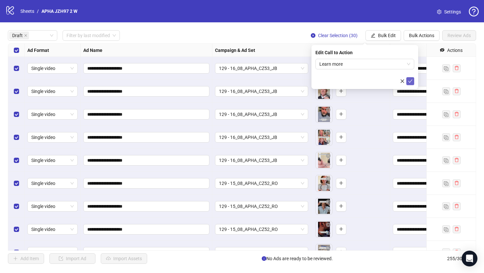
click at [410, 81] on icon "check" at bounding box center [410, 81] width 5 height 5
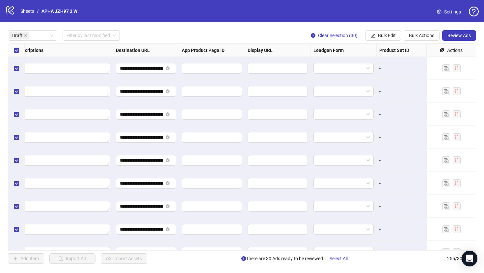
scroll to position [0, 609]
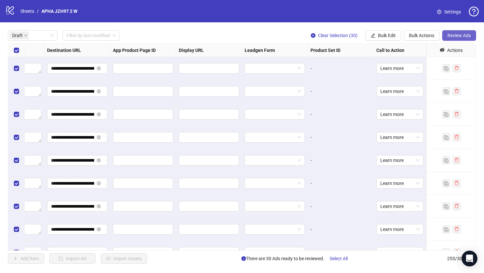
click at [456, 34] on span "Review Ads" at bounding box center [458, 35] width 23 height 5
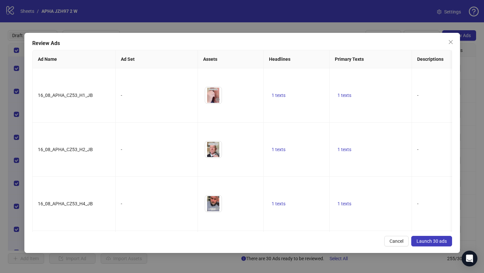
click at [432, 241] on span "Launch 30 ads" at bounding box center [431, 241] width 30 height 5
